Goal: Task Accomplishment & Management: Use online tool/utility

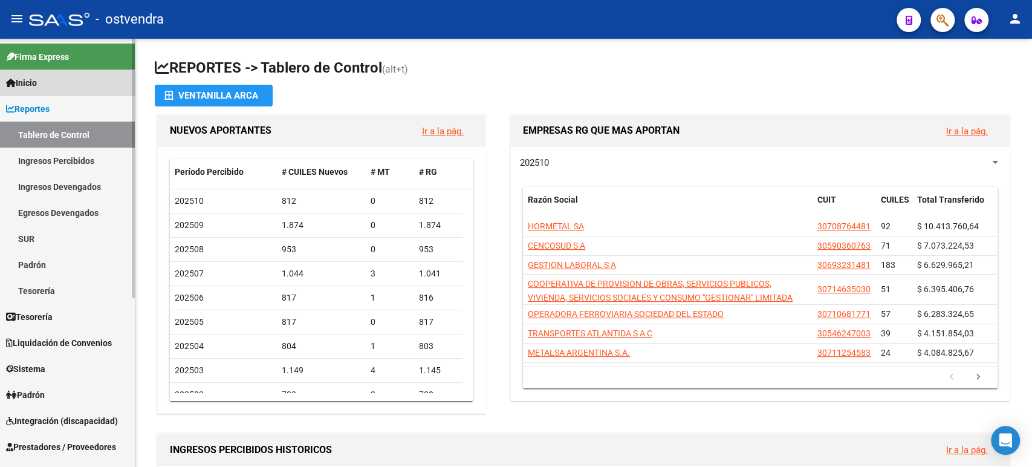
click at [44, 85] on link "Inicio" at bounding box center [67, 83] width 135 height 26
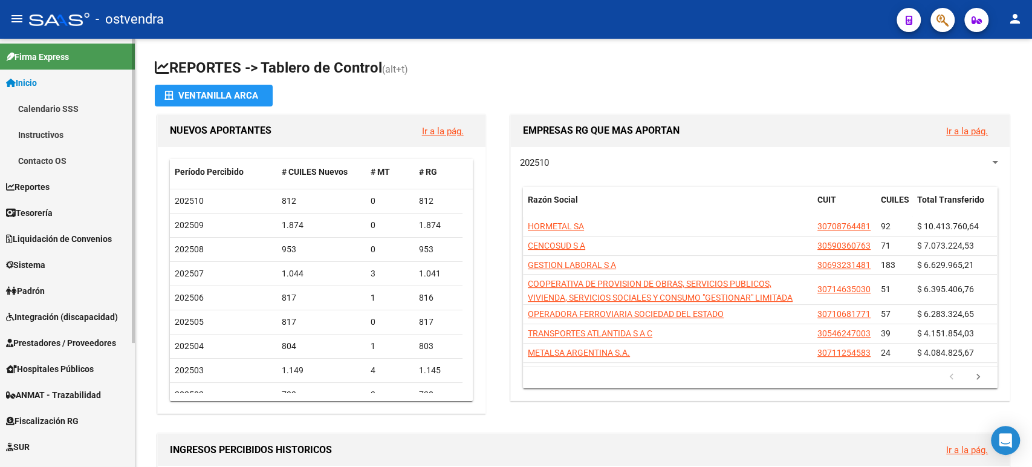
click at [46, 216] on span "Tesorería" at bounding box center [29, 212] width 47 height 13
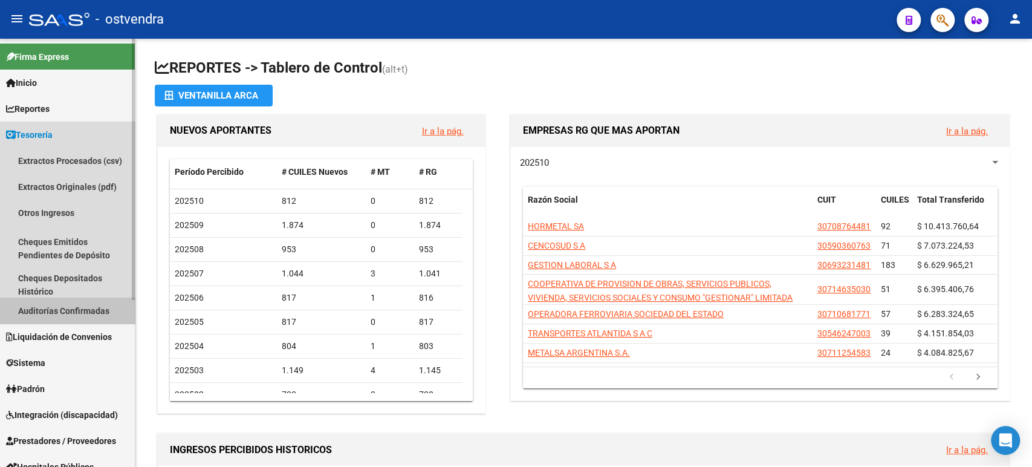
click at [57, 308] on link "Auditorías Confirmadas" at bounding box center [67, 310] width 135 height 26
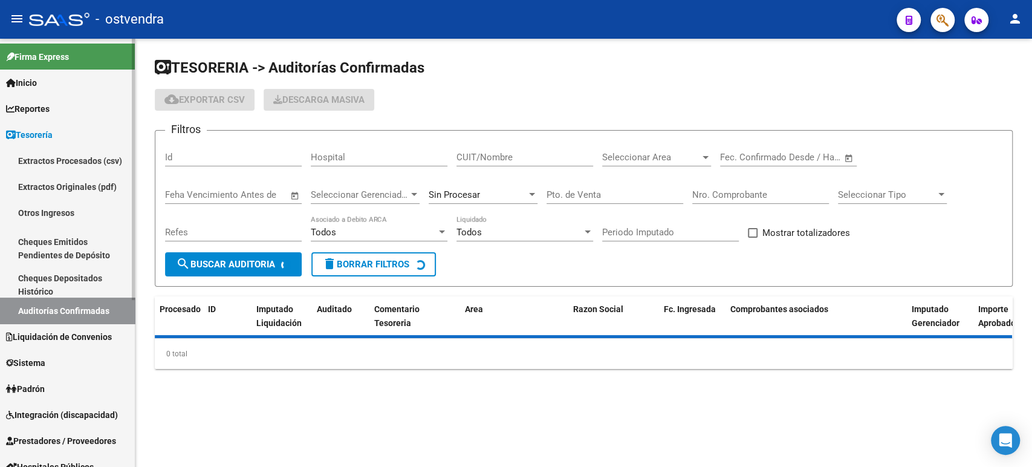
click at [48, 324] on link "Liquidación de Convenios" at bounding box center [67, 336] width 135 height 26
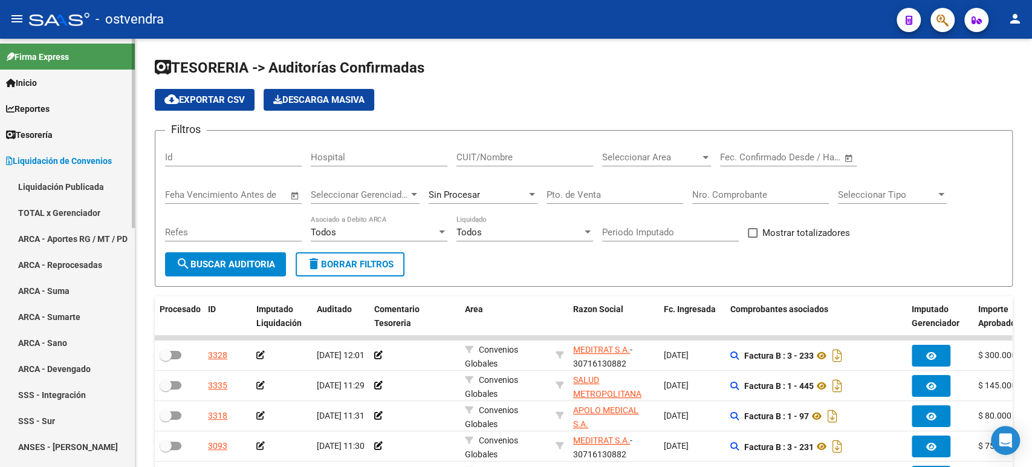
click at [61, 212] on link "TOTAL x Gerenciador" at bounding box center [67, 213] width 135 height 26
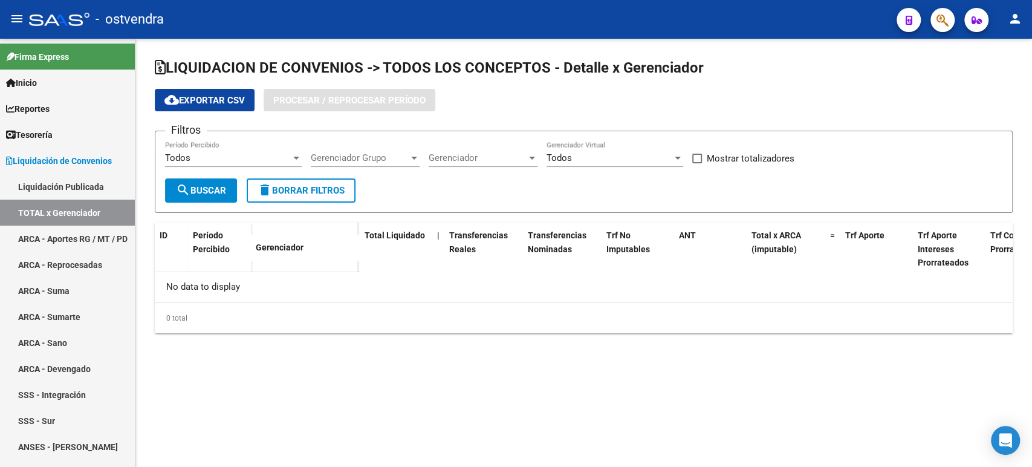
checkbox input "true"
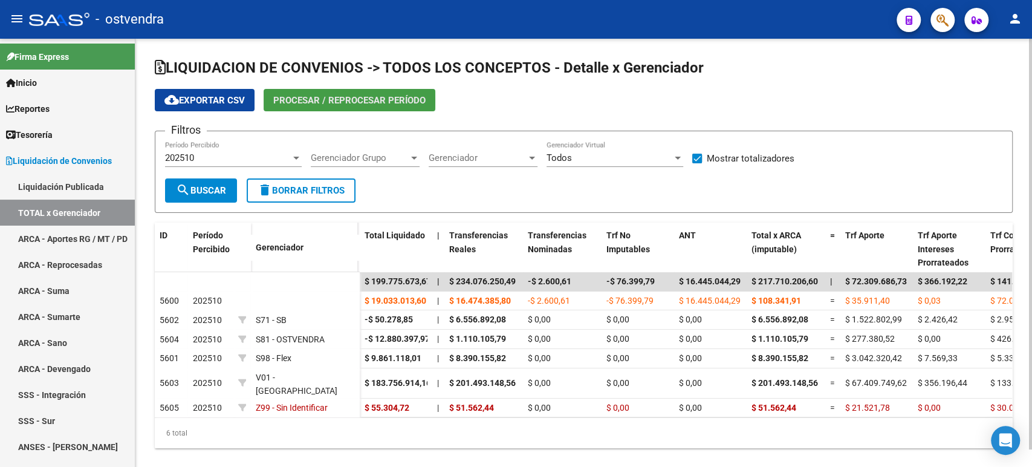
click at [331, 100] on span "Procesar / Reprocesar período" at bounding box center [349, 100] width 152 height 11
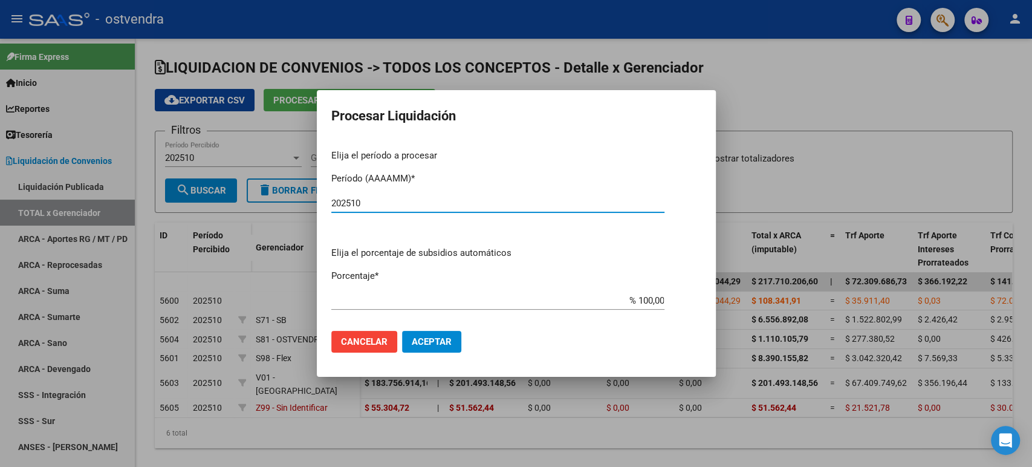
type input "202510"
click at [419, 336] on span "Aceptar" at bounding box center [432, 341] width 40 height 11
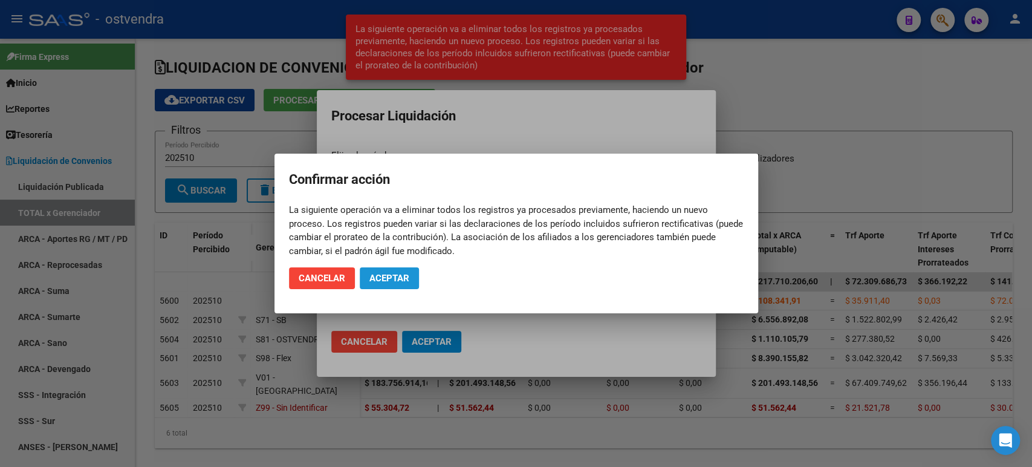
click at [408, 285] on button "Aceptar" at bounding box center [389, 278] width 59 height 22
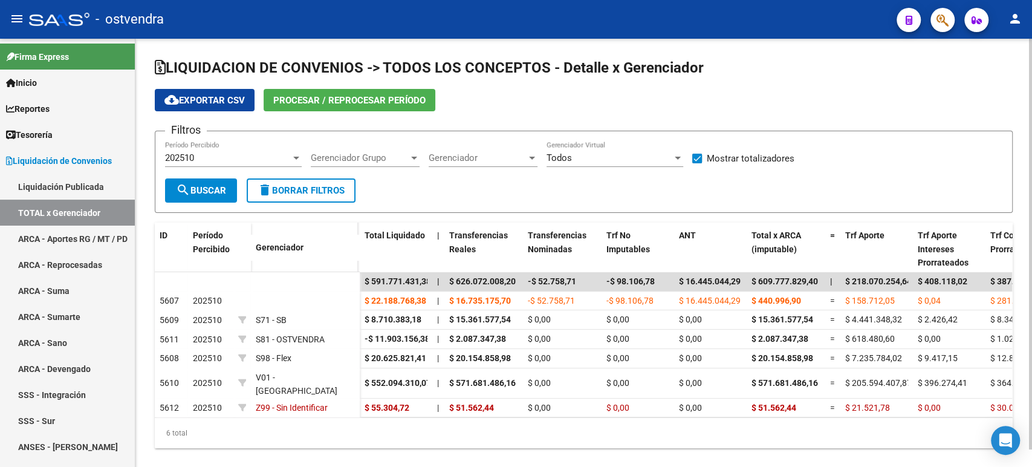
click at [236, 102] on span "cloud_download Exportar CSV" at bounding box center [204, 100] width 80 height 11
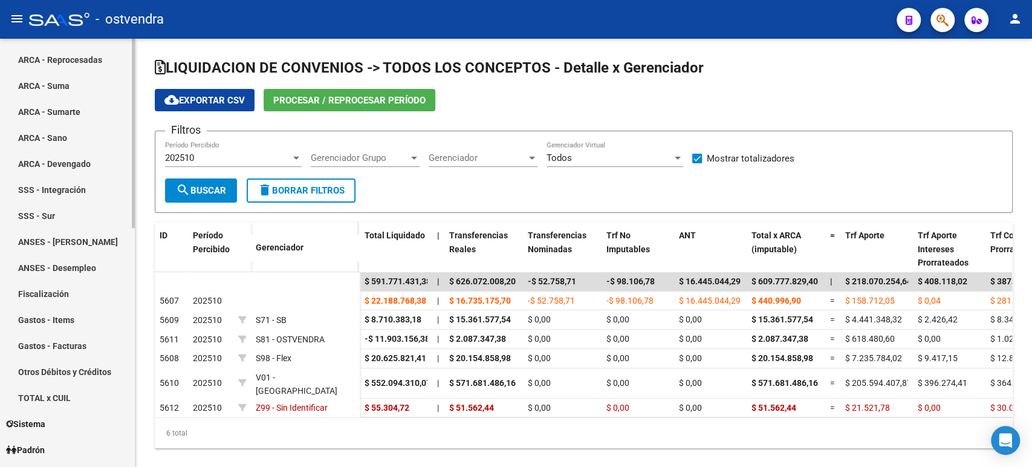
scroll to position [268, 0]
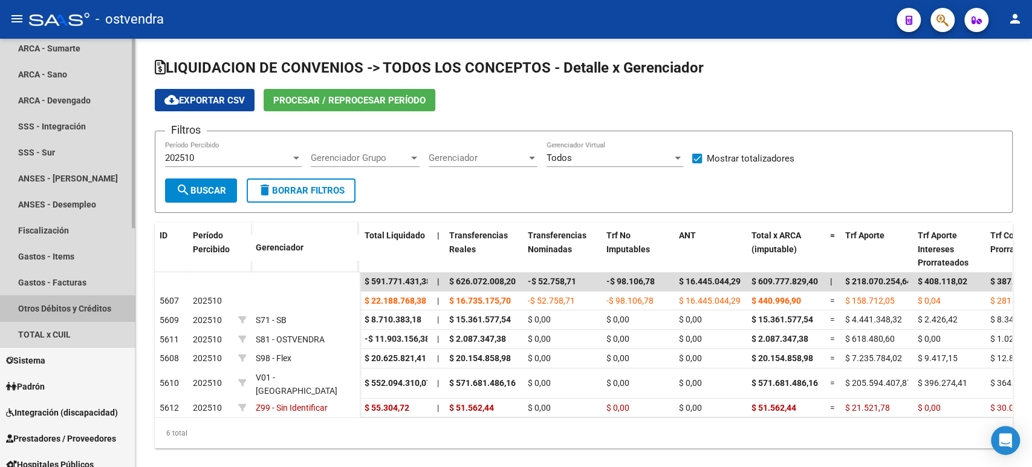
click at [60, 311] on link "Otros Débitos y Créditos" at bounding box center [67, 308] width 135 height 26
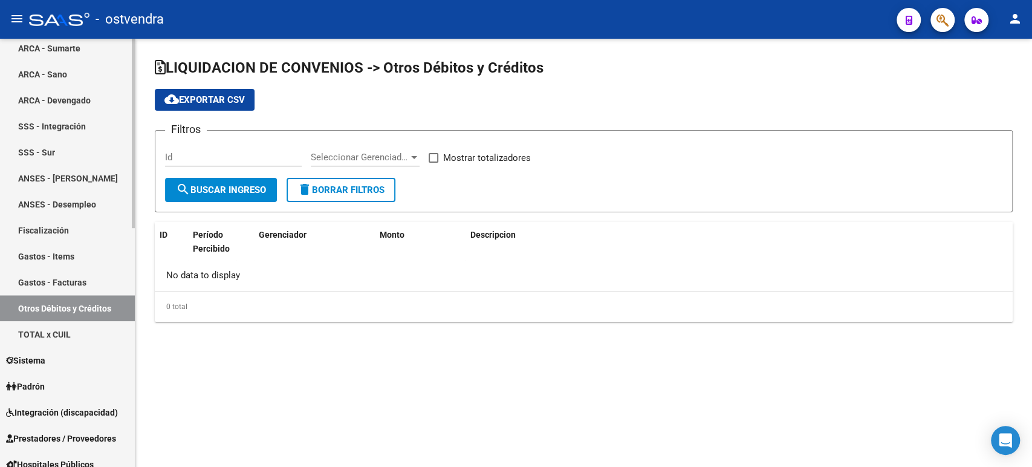
checkbox input "true"
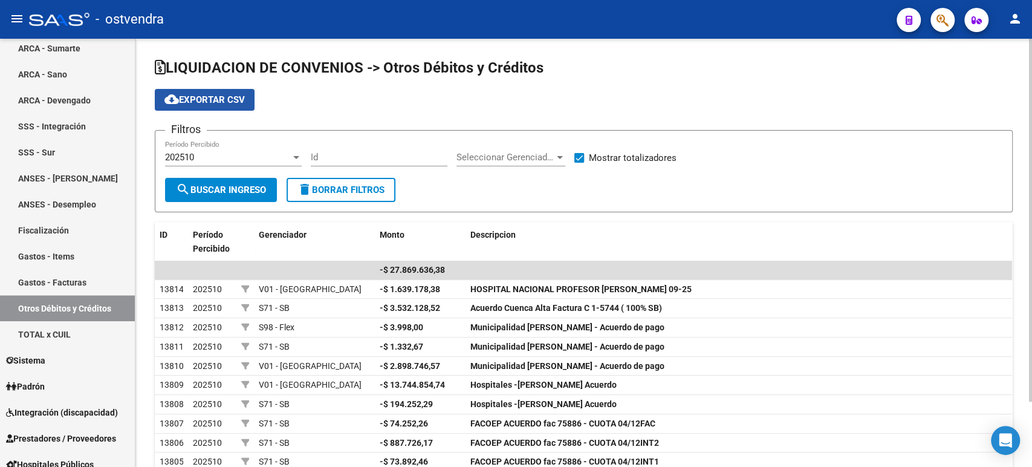
click at [223, 101] on span "cloud_download Exportar CSV" at bounding box center [204, 99] width 80 height 11
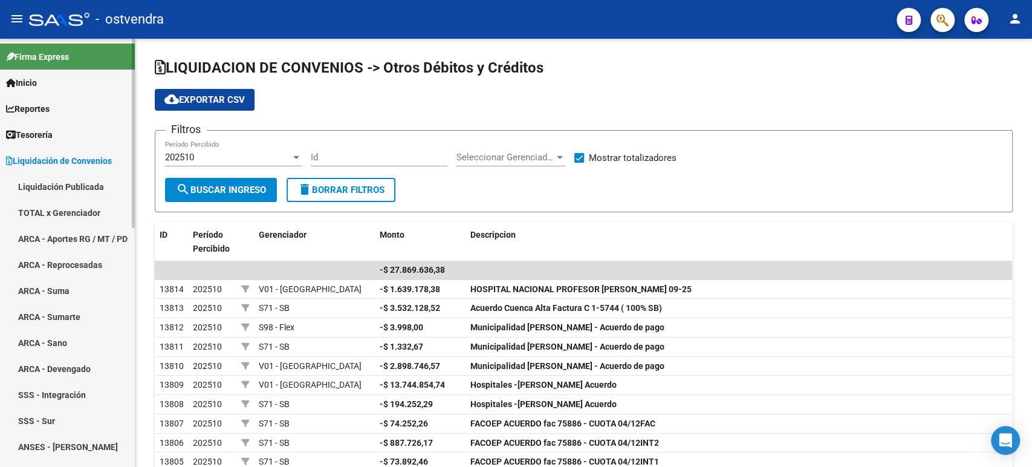
drag, startPoint x: 59, startPoint y: 206, endPoint x: 68, endPoint y: 209, distance: 10.3
click at [59, 206] on link "TOTAL x Gerenciador" at bounding box center [67, 213] width 135 height 26
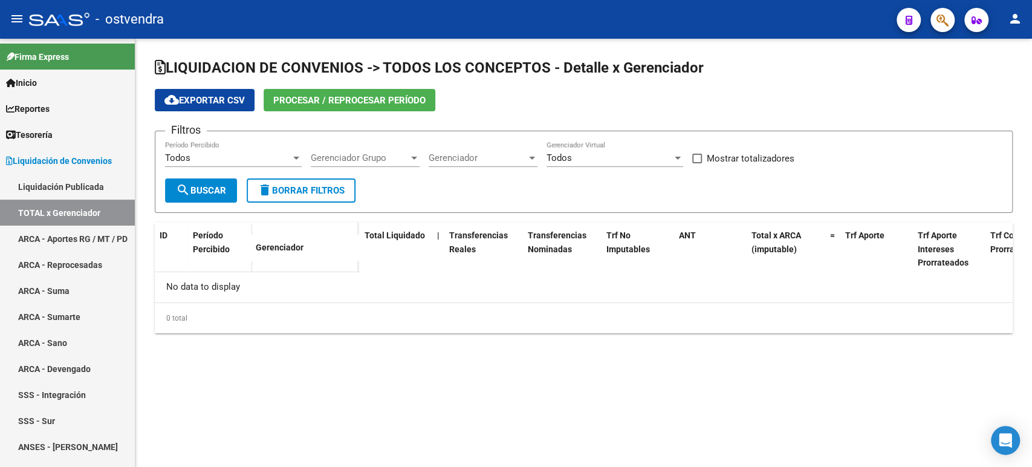
checkbox input "true"
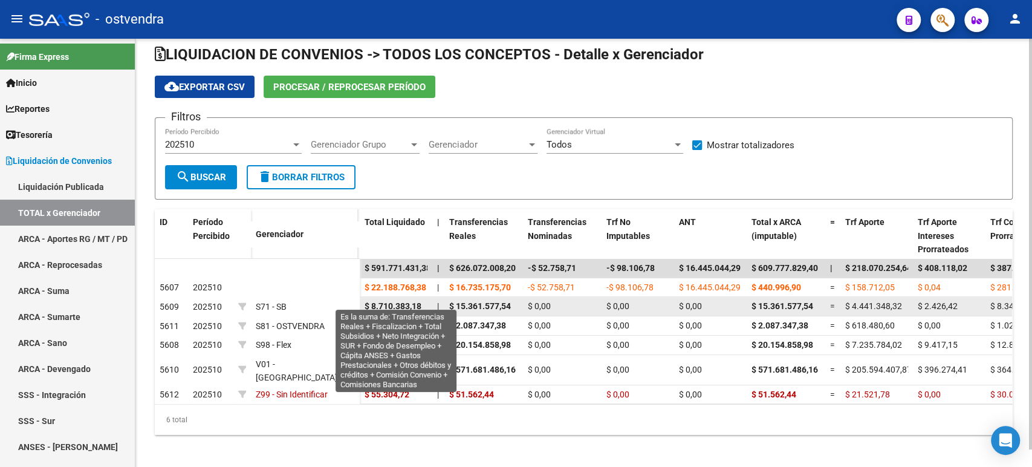
scroll to position [18, 0]
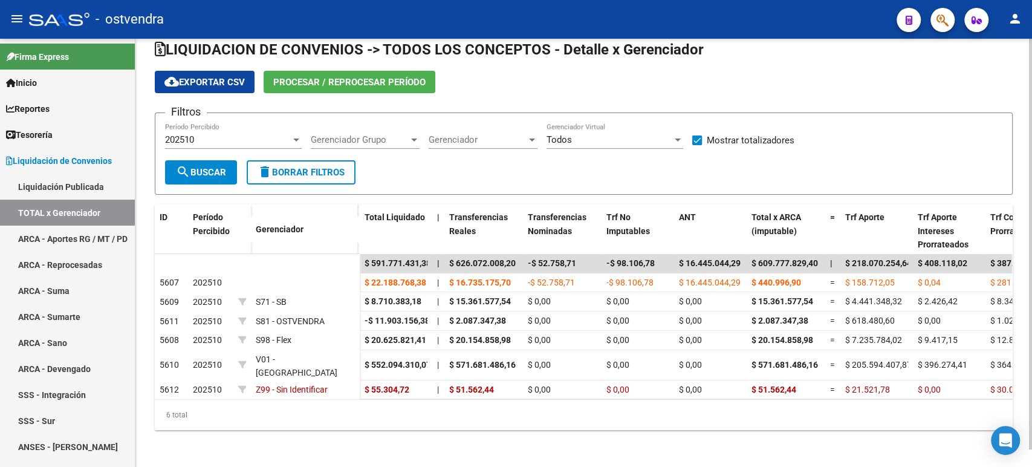
click at [499, 83] on div "cloud_download Exportar CSV Procesar / Reprocesar período" at bounding box center [584, 82] width 858 height 22
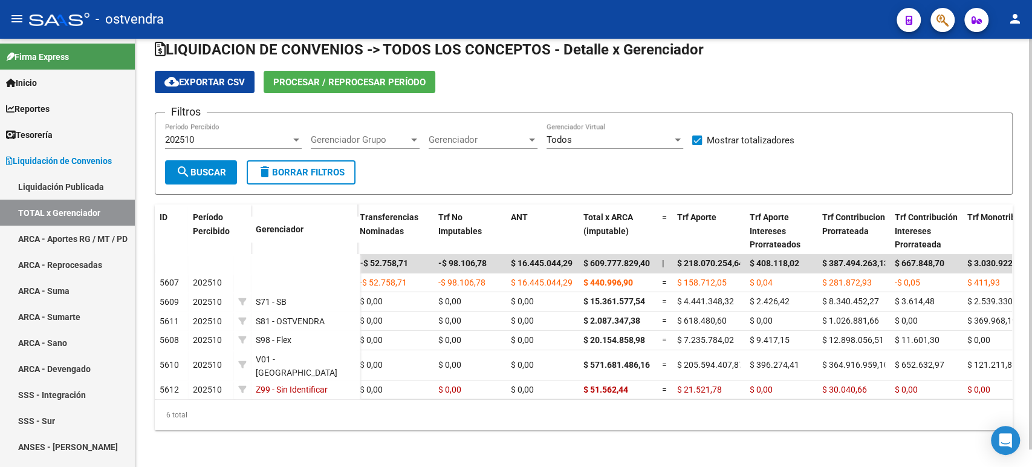
scroll to position [0, 0]
